Goal: Find specific page/section: Find specific page/section

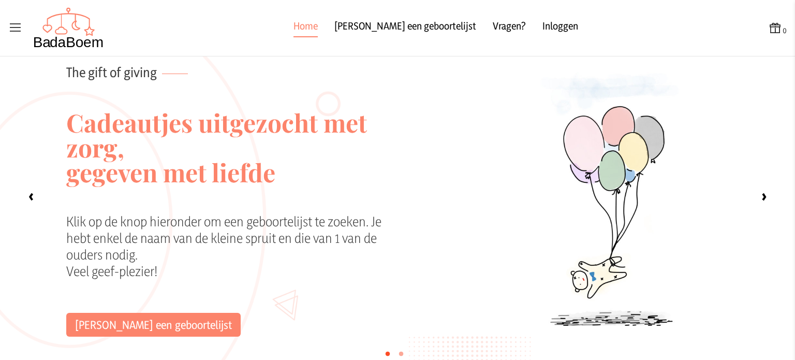
scroll to position [52, 0]
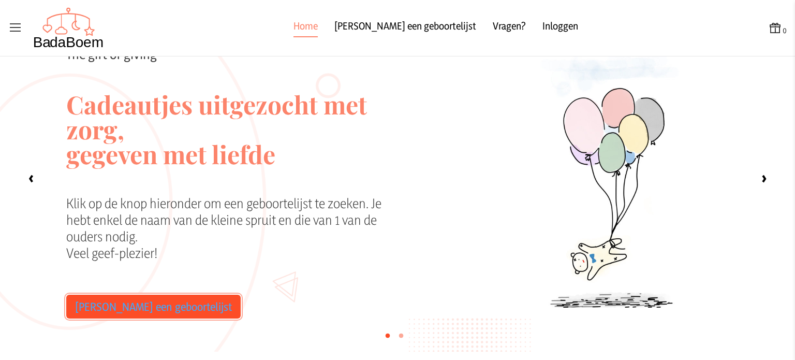
click at [168, 303] on link "[PERSON_NAME] een geboortelijst" at bounding box center [153, 307] width 174 height 24
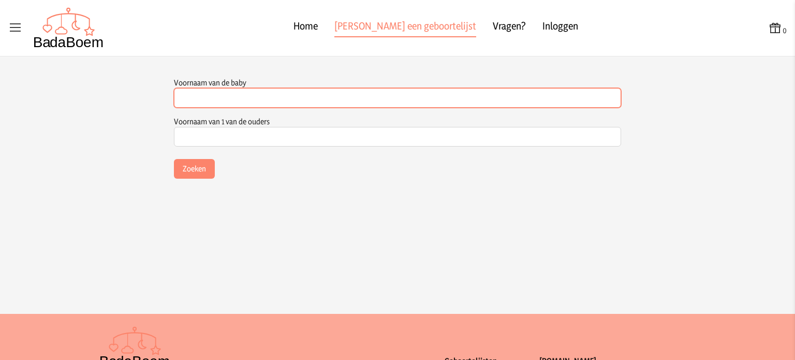
click at [226, 95] on input "Voornaam van de baby" at bounding box center [397, 98] width 447 height 20
type input "Lune"
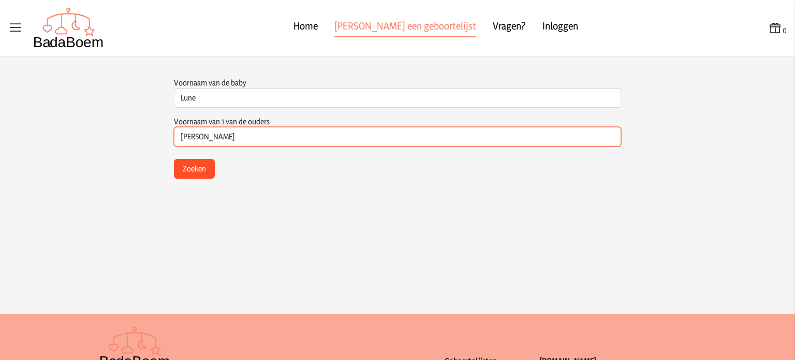
type input "[PERSON_NAME]"
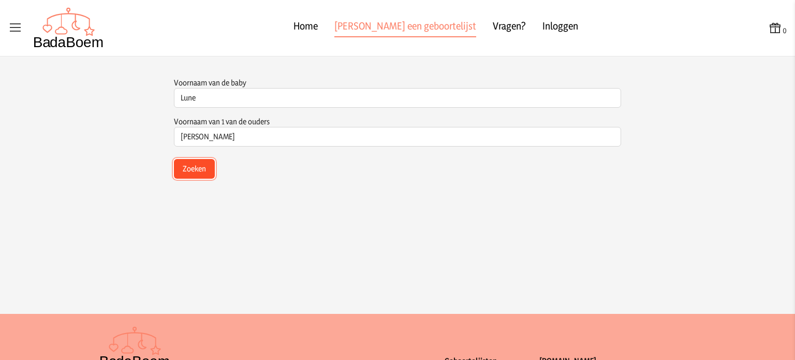
click at [198, 169] on button "Zoeken" at bounding box center [194, 169] width 41 height 20
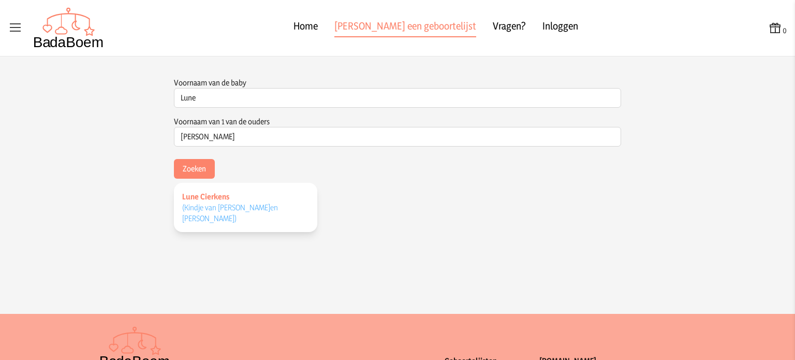
click at [215, 202] on span "(Kindje van [PERSON_NAME] en [PERSON_NAME] )" at bounding box center [230, 212] width 96 height 21
click at [215, 202] on div "0 Home [PERSON_NAME] een geboortelijst Vragen? Inloggen 0 Voornaam van de baby …" at bounding box center [397, 180] width 795 height 360
